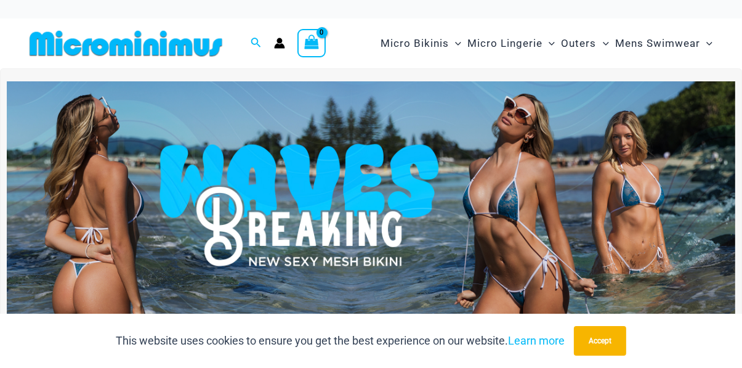
click at [531, 196] on img at bounding box center [371, 205] width 728 height 248
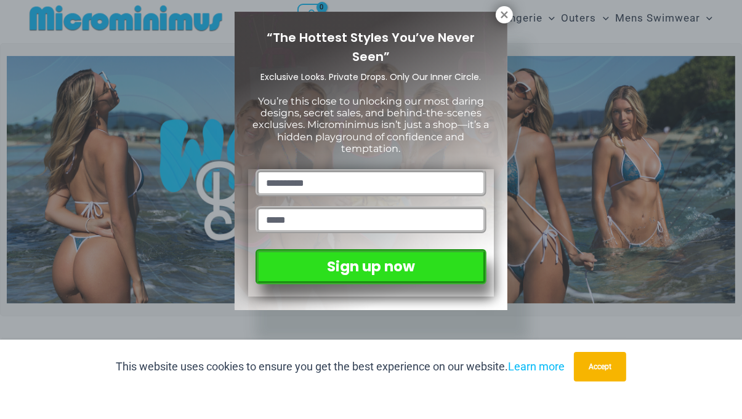
click at [505, 41] on div "“The Hottest Styles You’ve Never Seen” Exclusive Looks. Private Drops. Only Our…" at bounding box center [371, 209] width 742 height 419
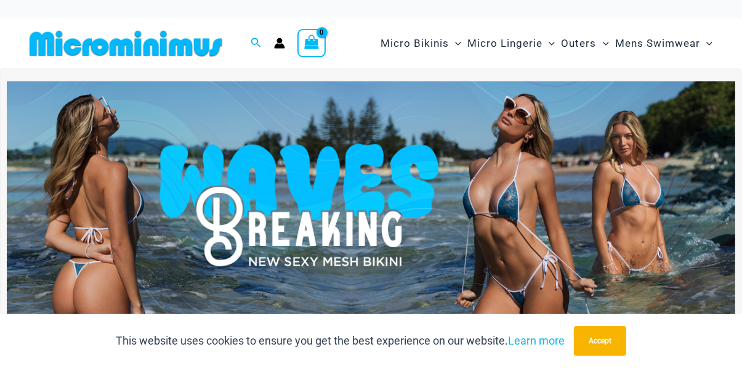
click at [565, 297] on img at bounding box center [371, 205] width 728 height 248
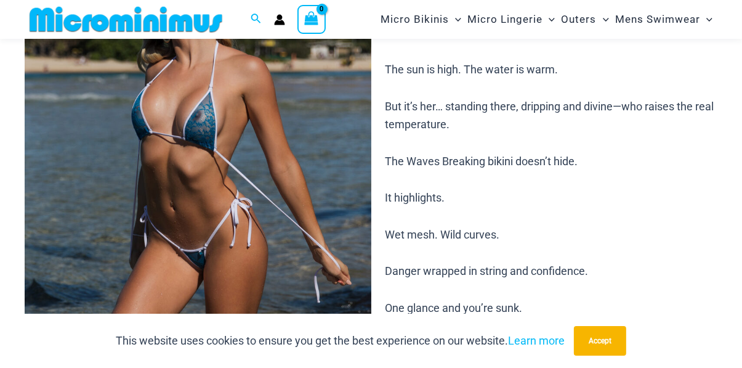
scroll to position [169, 0]
click at [324, 178] on img at bounding box center [198, 203] width 347 height 520
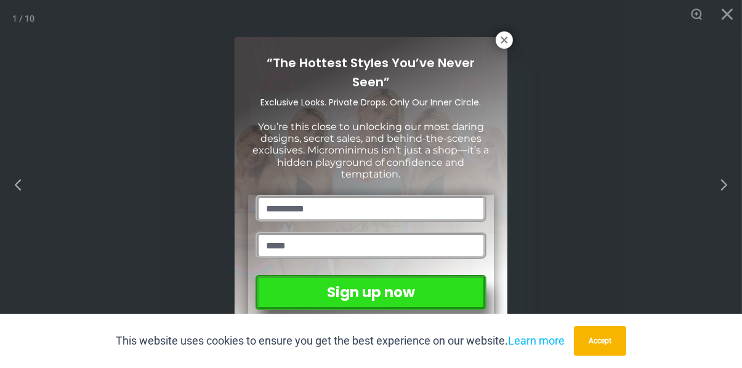
click at [500, 40] on icon at bounding box center [504, 39] width 11 height 11
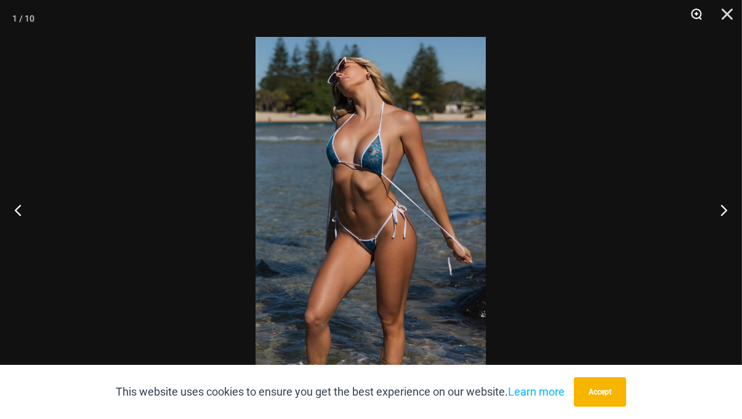
click at [695, 14] on button "Zoom" at bounding box center [692, 18] width 31 height 37
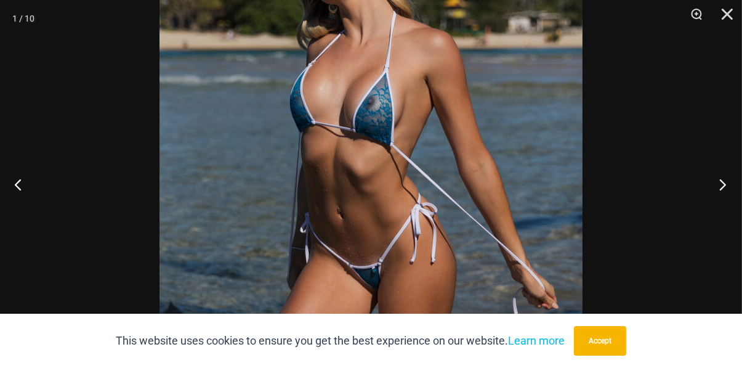
click at [722, 207] on button "Next" at bounding box center [719, 184] width 46 height 62
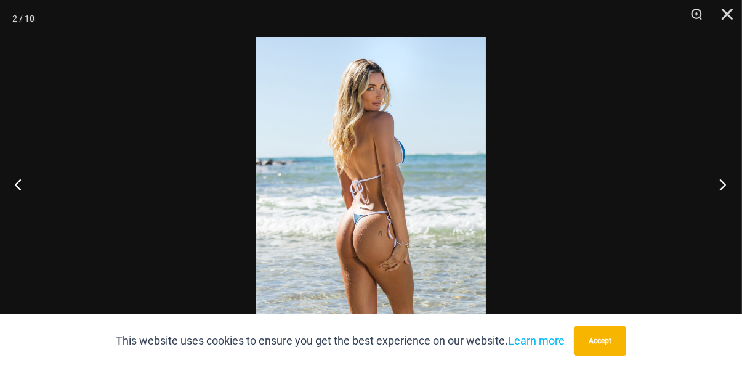
click at [724, 207] on button "Next" at bounding box center [719, 184] width 46 height 62
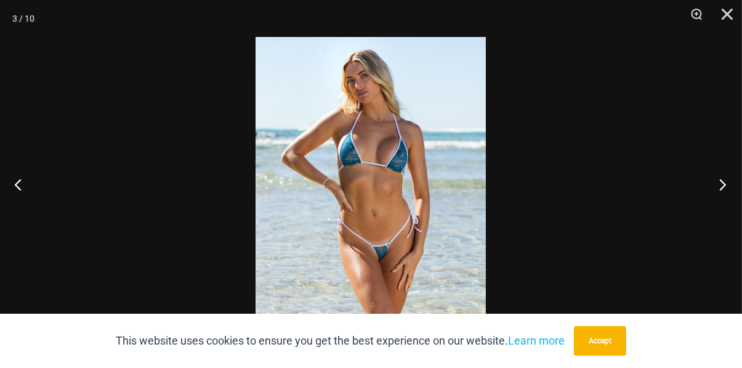
click at [722, 209] on button "Next" at bounding box center [719, 184] width 46 height 62
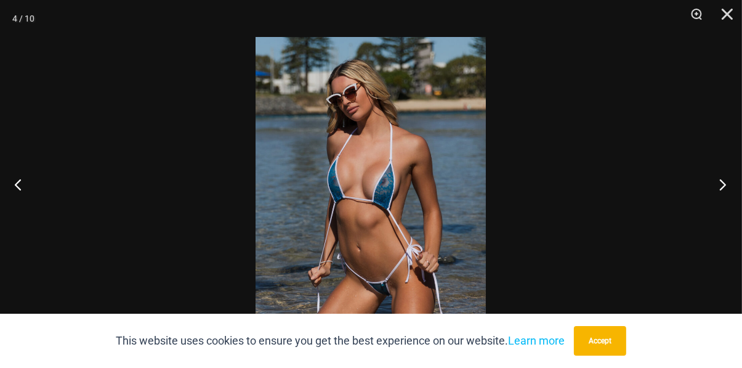
click at [723, 209] on button "Next" at bounding box center [719, 184] width 46 height 62
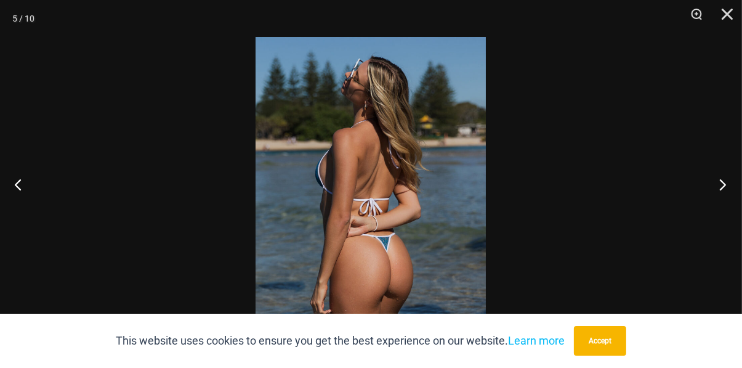
click at [722, 210] on button "Next" at bounding box center [719, 184] width 46 height 62
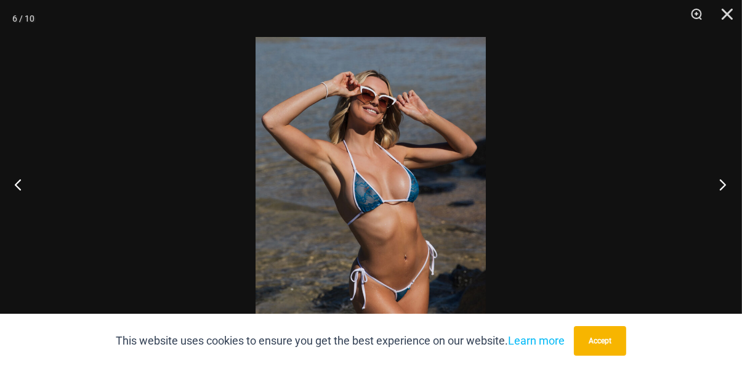
click at [723, 211] on button "Next" at bounding box center [719, 184] width 46 height 62
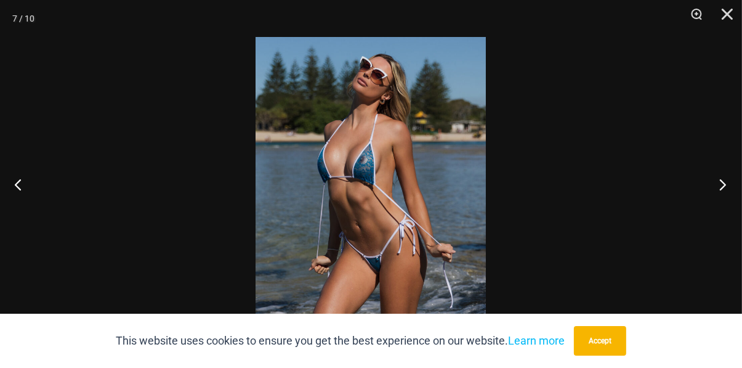
click at [718, 212] on button "Next" at bounding box center [719, 184] width 46 height 62
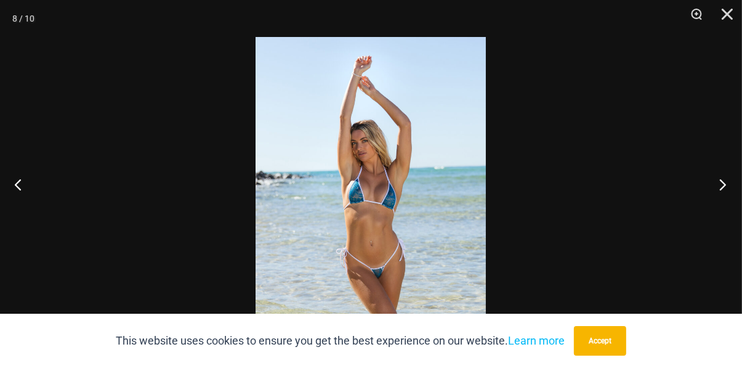
click at [720, 213] on button "Next" at bounding box center [719, 184] width 46 height 62
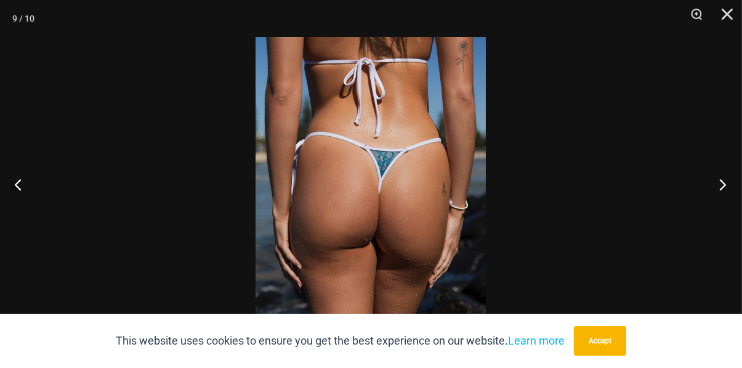
click at [720, 212] on button "Next" at bounding box center [719, 184] width 46 height 62
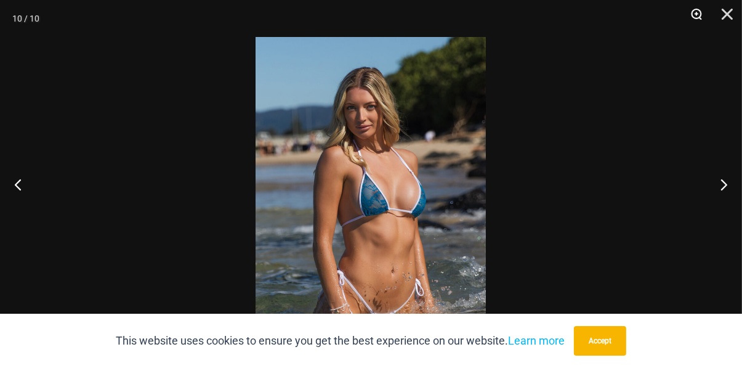
click at [695, 12] on button "Zoom" at bounding box center [692, 18] width 31 height 37
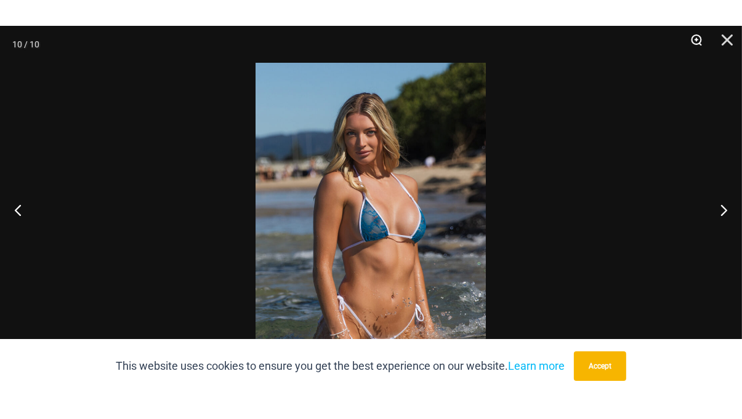
scroll to position [6, 0]
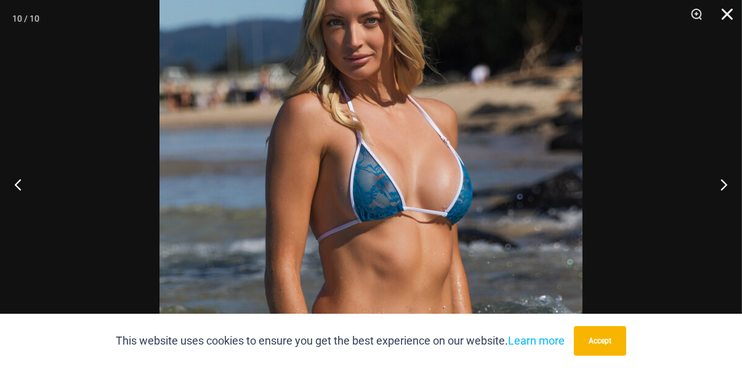
click at [727, 12] on button "Close" at bounding box center [722, 18] width 31 height 37
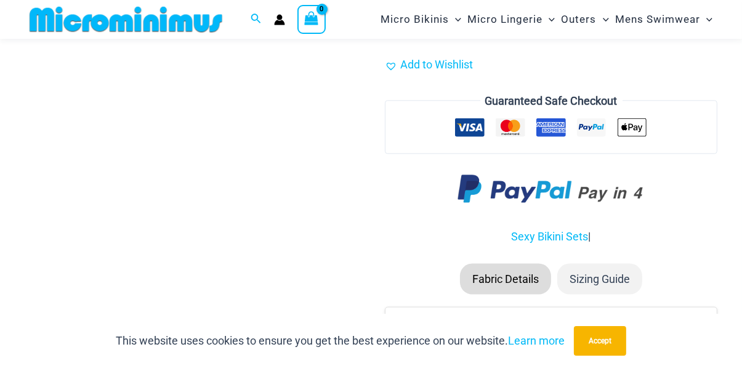
scroll to position [1415, 0]
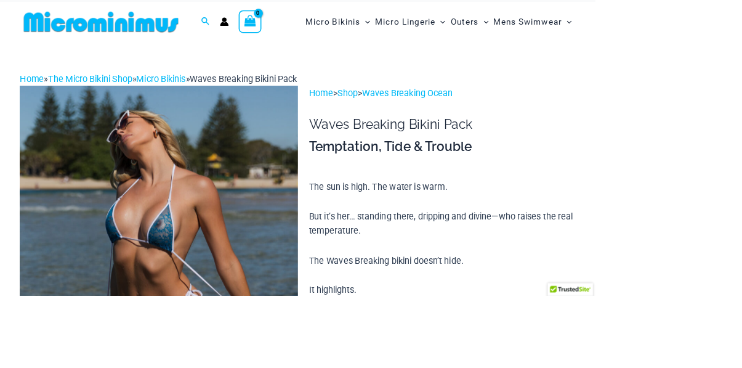
scroll to position [16, 0]
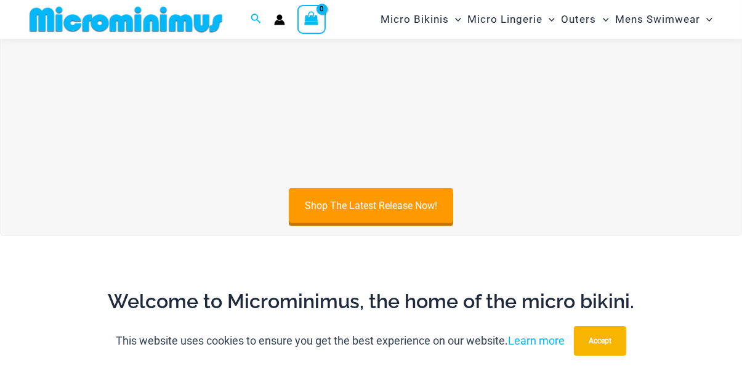
scroll to position [437, 0]
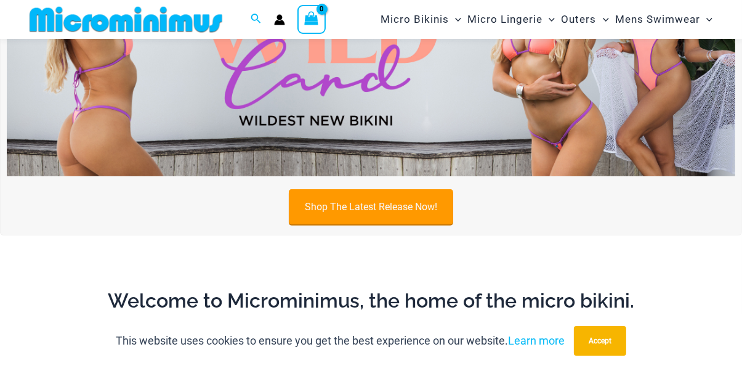
click at [443, 204] on link "Shop The Latest Release Now!" at bounding box center [371, 206] width 164 height 35
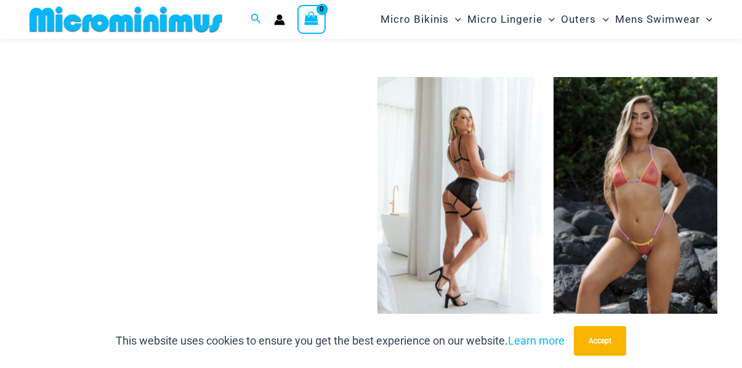
scroll to position [2282, 0]
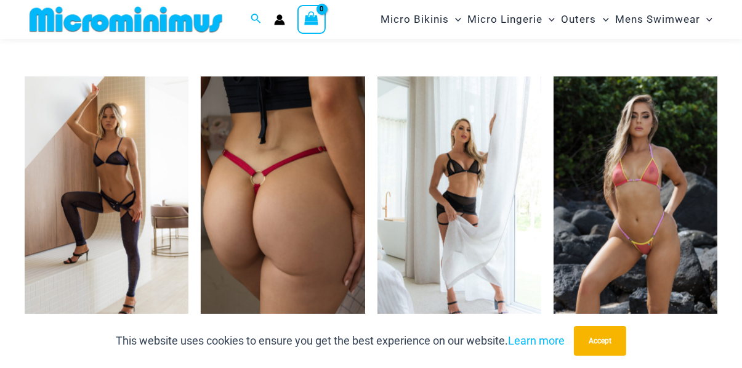
click at [325, 256] on img at bounding box center [283, 199] width 164 height 246
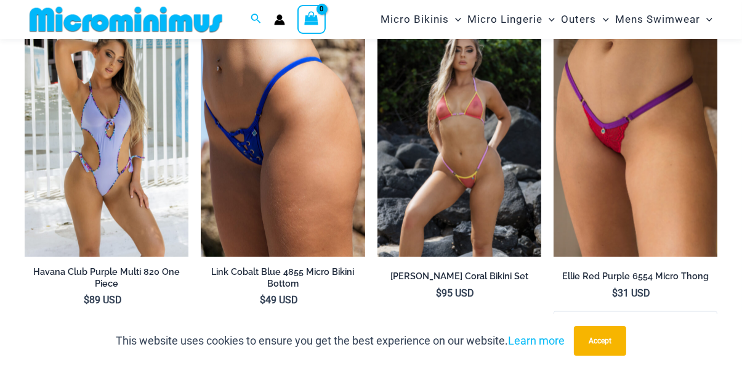
scroll to position [1133, 0]
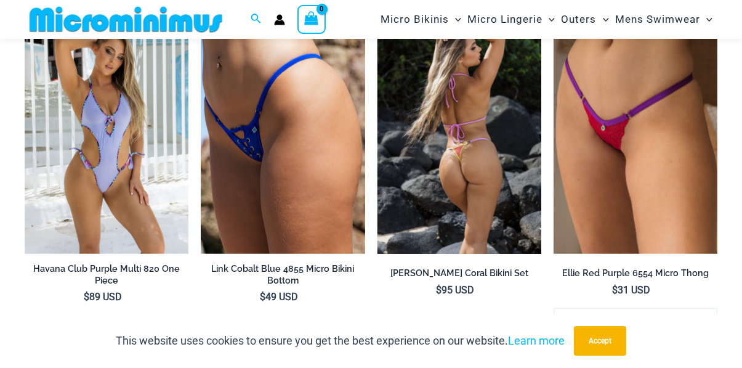
click at [498, 164] on img at bounding box center [459, 131] width 164 height 246
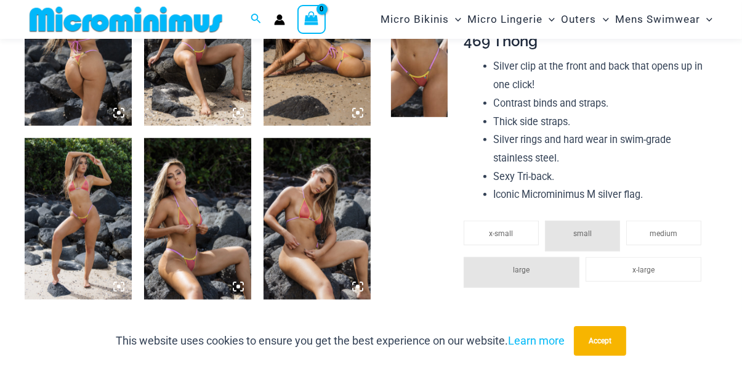
scroll to position [680, 0]
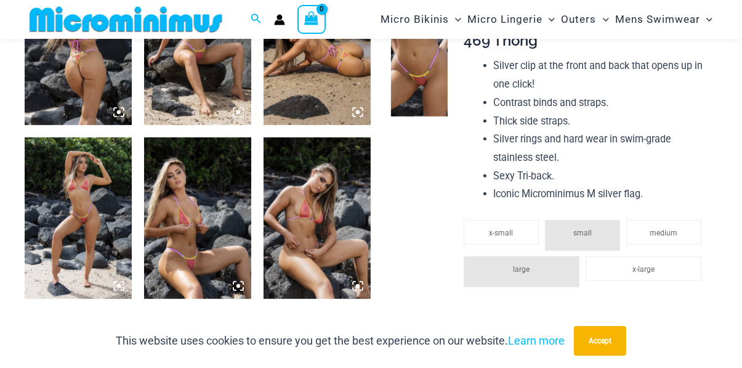
click at [219, 221] on img at bounding box center [197, 217] width 107 height 161
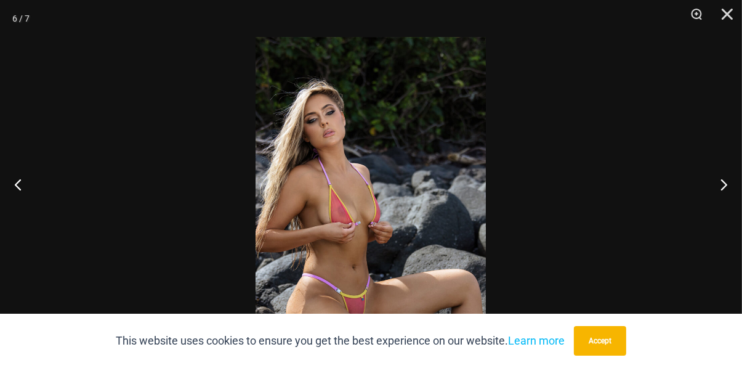
click at [720, 213] on button "Next" at bounding box center [719, 184] width 46 height 62
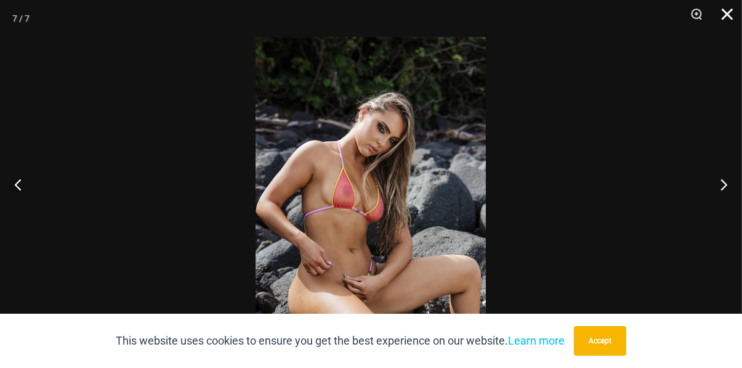
click at [728, 15] on button "Close" at bounding box center [722, 18] width 31 height 37
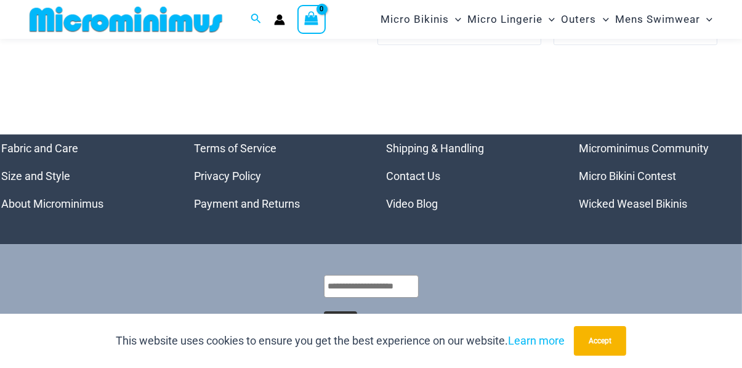
scroll to position [3434, 0]
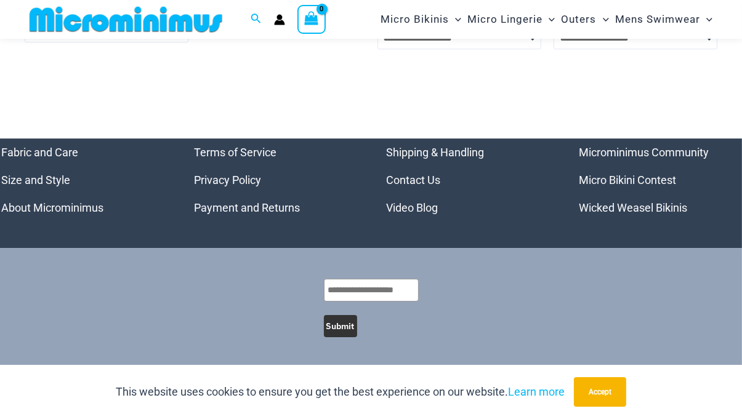
click at [634, 210] on link "Wicked Weasel Bikinis" at bounding box center [633, 207] width 108 height 13
